Goal: Use online tool/utility: Utilize a website feature to perform a specific function

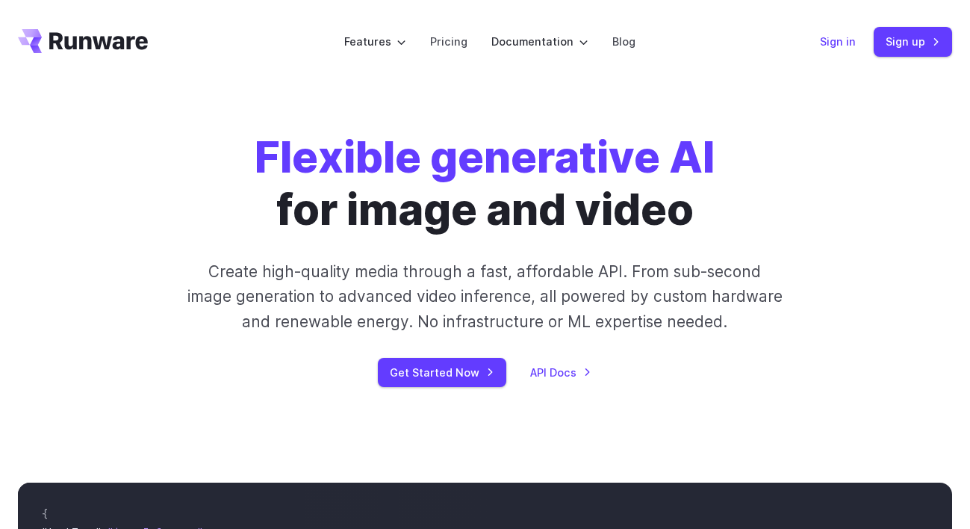
click at [826, 38] on link "Sign in" at bounding box center [838, 41] width 36 height 17
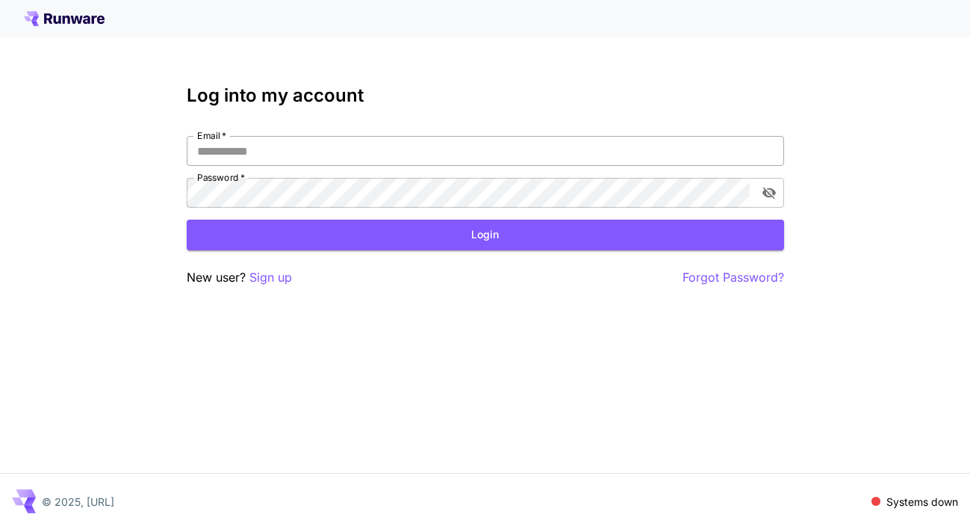
click at [447, 152] on input "Email   *" at bounding box center [486, 151] width 598 height 30
type input "**********"
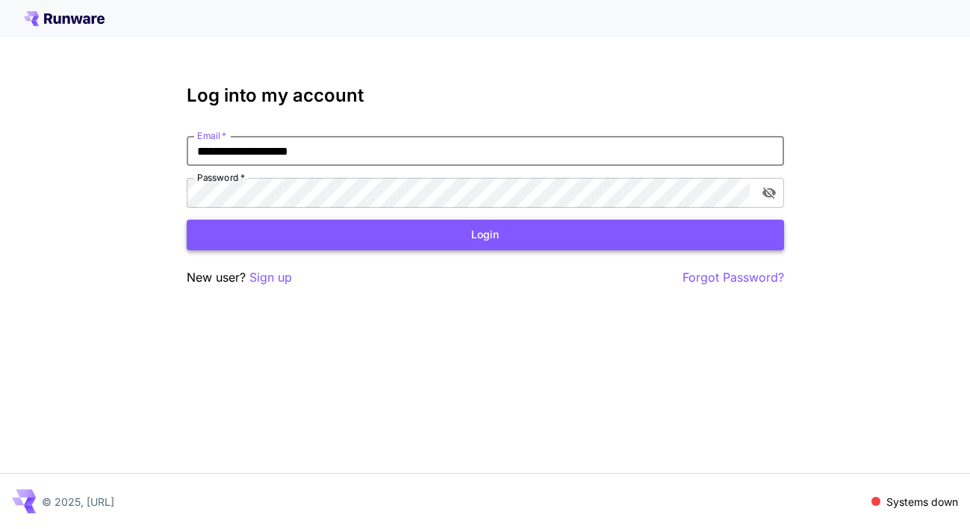
click at [353, 234] on button "Login" at bounding box center [486, 235] width 598 height 31
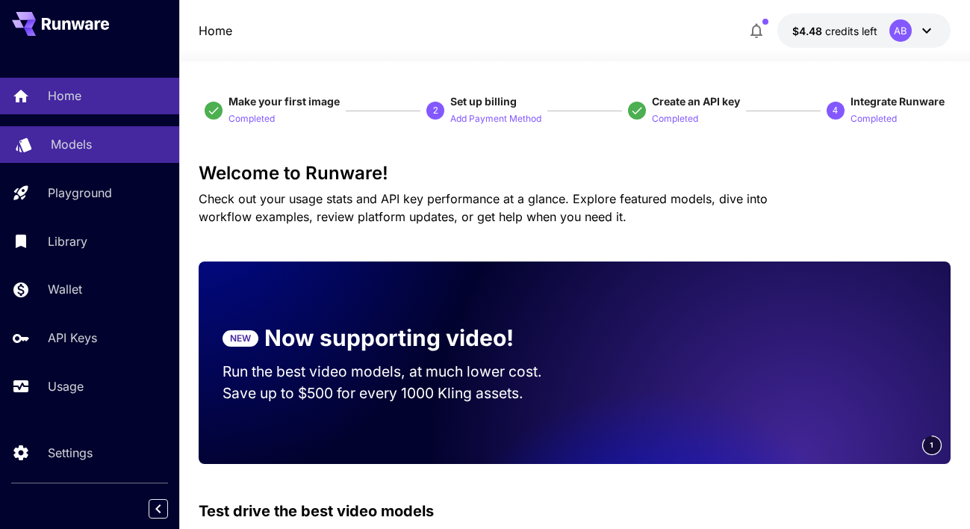
click at [85, 139] on p "Models" at bounding box center [71, 144] width 41 height 18
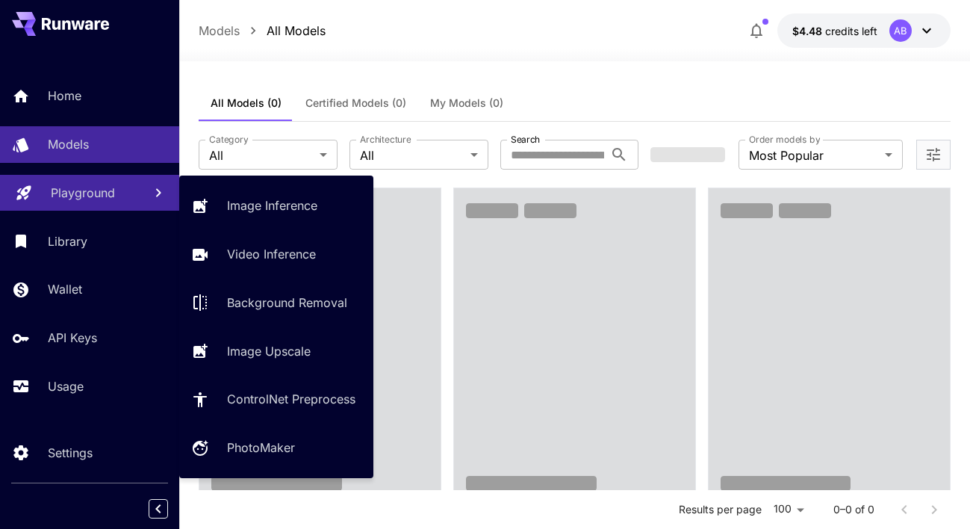
click at [123, 199] on div "Playground" at bounding box center [91, 193] width 81 height 18
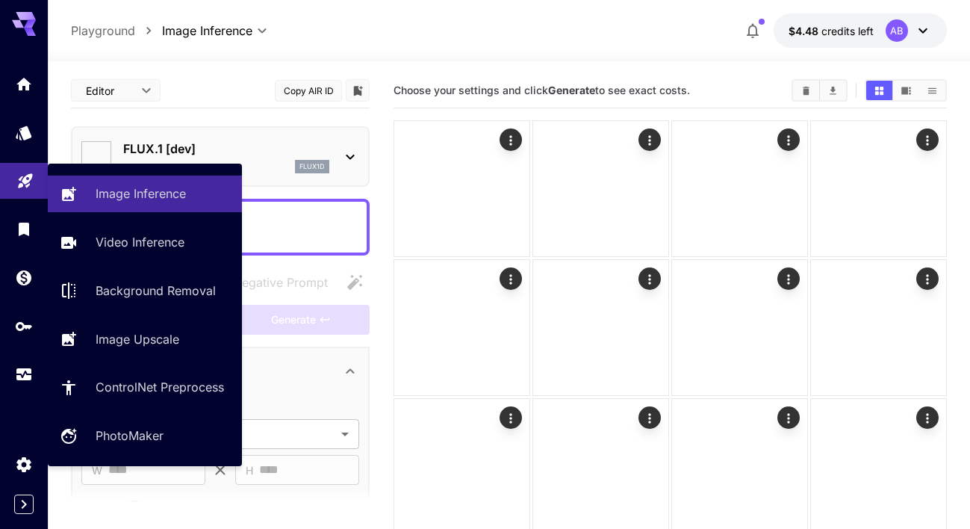
type input "**********"
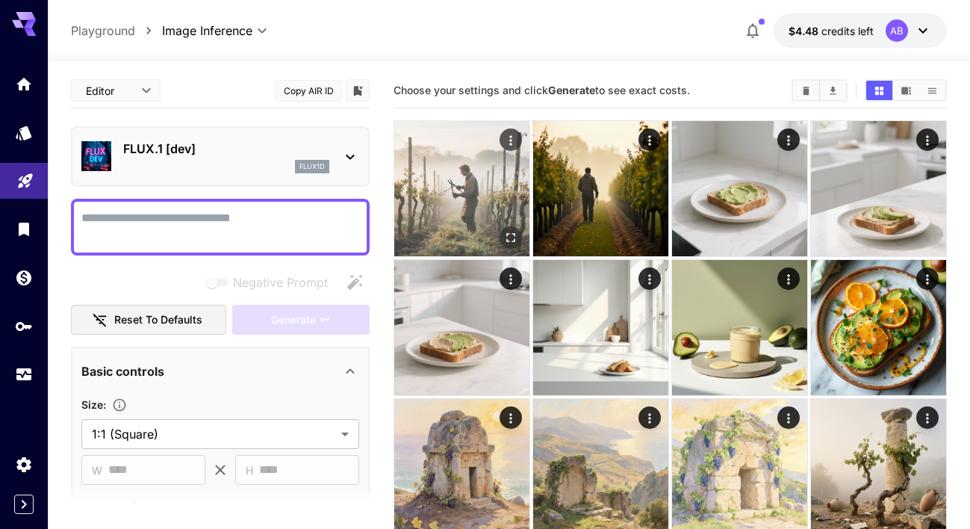
click at [447, 175] on img at bounding box center [461, 188] width 135 height 135
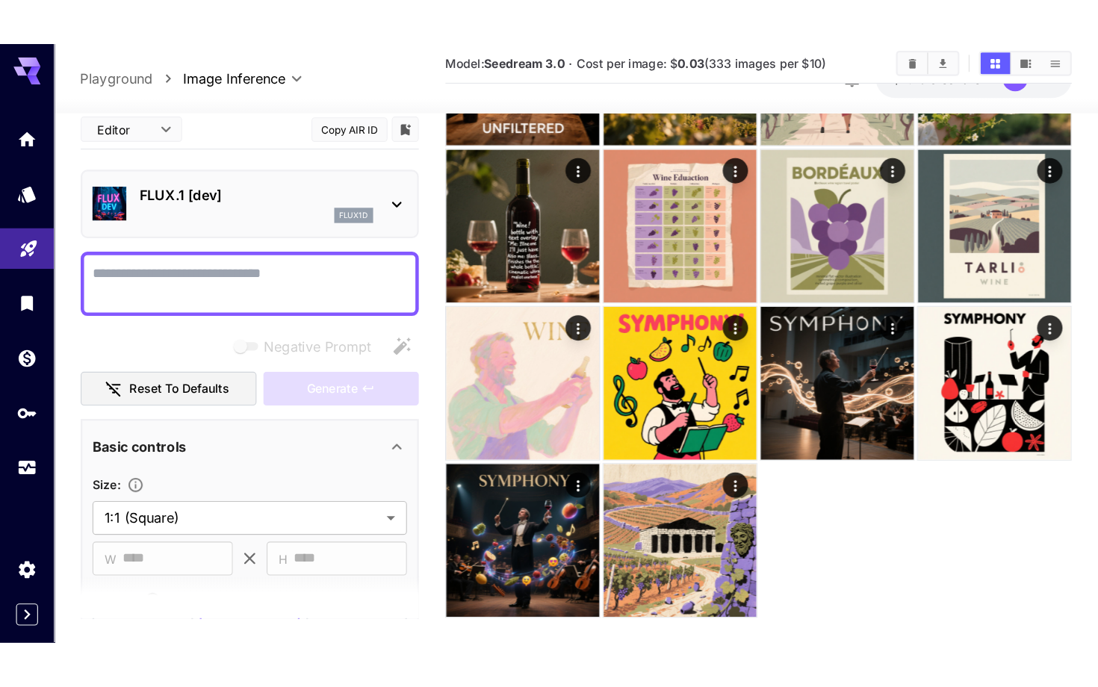
scroll to position [2831, 0]
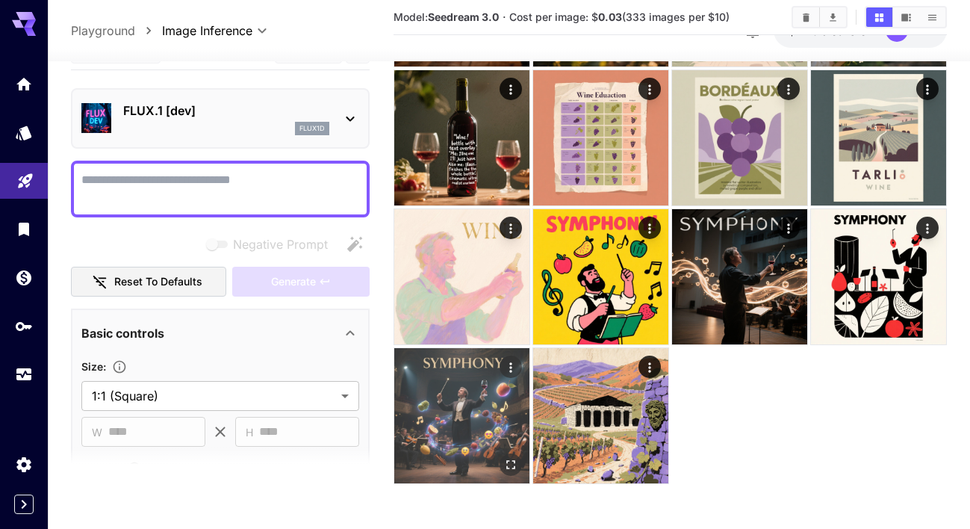
click at [430, 411] on img at bounding box center [461, 415] width 135 height 135
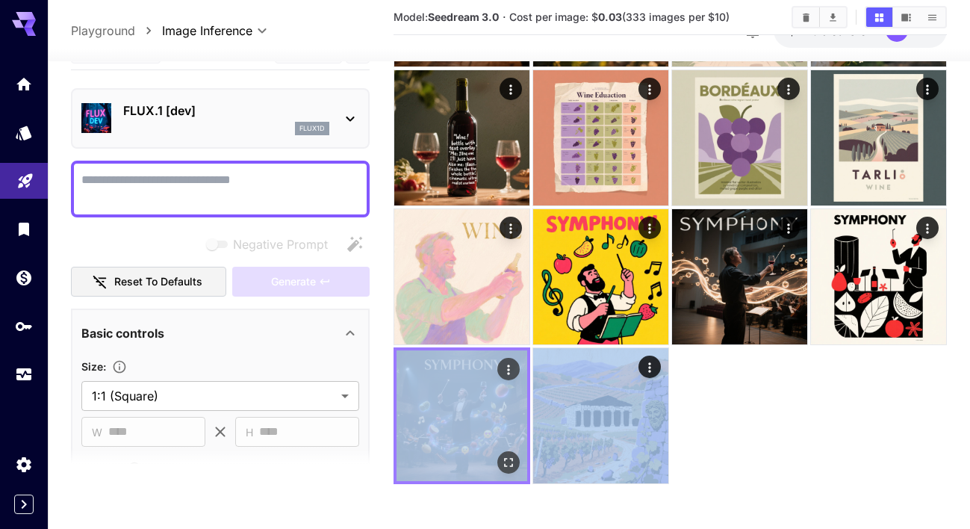
click at [505, 359] on button "Actions" at bounding box center [508, 369] width 22 height 22
click at [507, 368] on icon "Actions" at bounding box center [508, 369] width 15 height 15
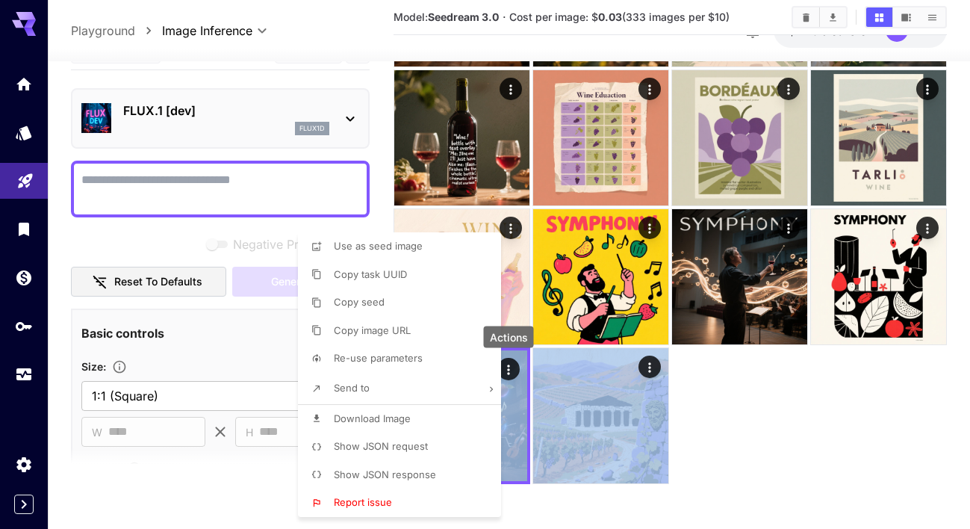
click at [427, 447] on li "Show JSON request" at bounding box center [404, 447] width 212 height 28
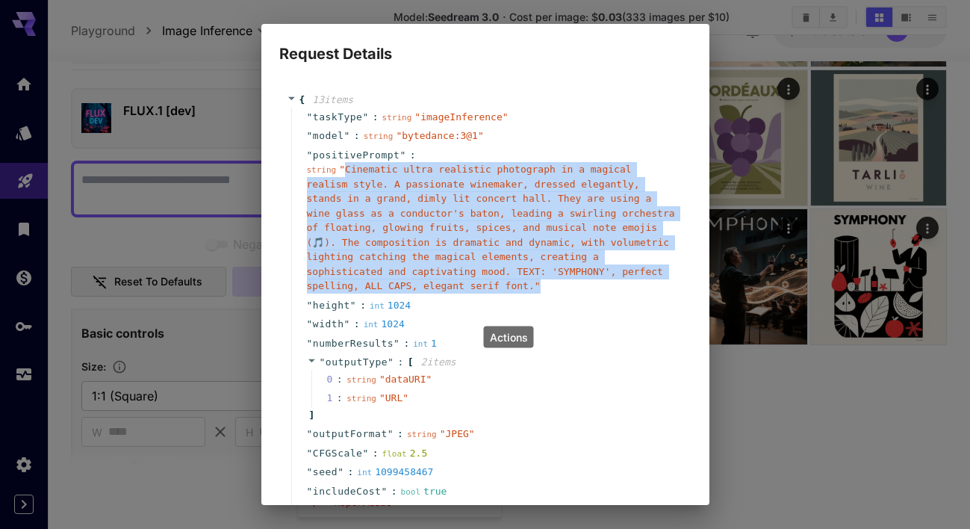
drag, startPoint x: 539, startPoint y: 284, endPoint x: 346, endPoint y: 170, distance: 224.1
click at [346, 170] on span "" Cinematic ultra realistic photograph in a magical realism style. A passionate…" at bounding box center [491, 228] width 368 height 128
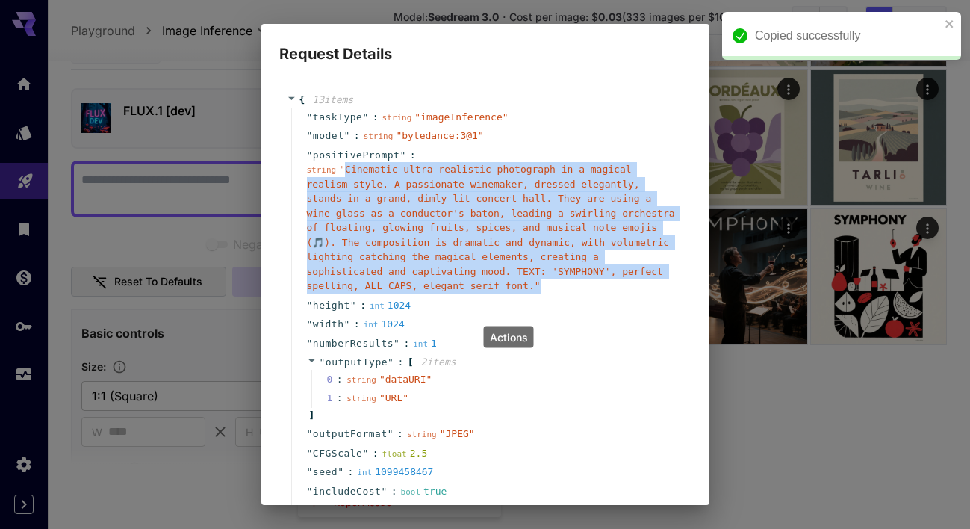
copy span "Cinematic ultra realistic photograph in a magical realism style. A passionate w…"
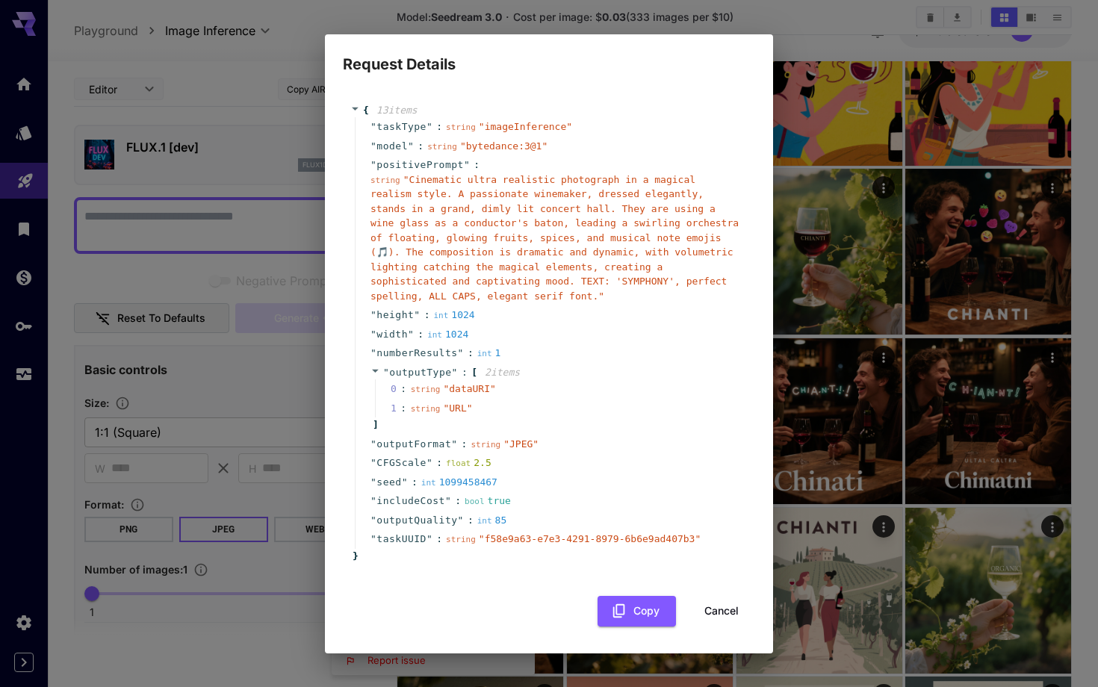
click at [866, 236] on div "Request Details { 13 item s " taskType " : string " imageInference " " model " …" at bounding box center [549, 343] width 1098 height 687
